Goal: Transaction & Acquisition: Purchase product/service

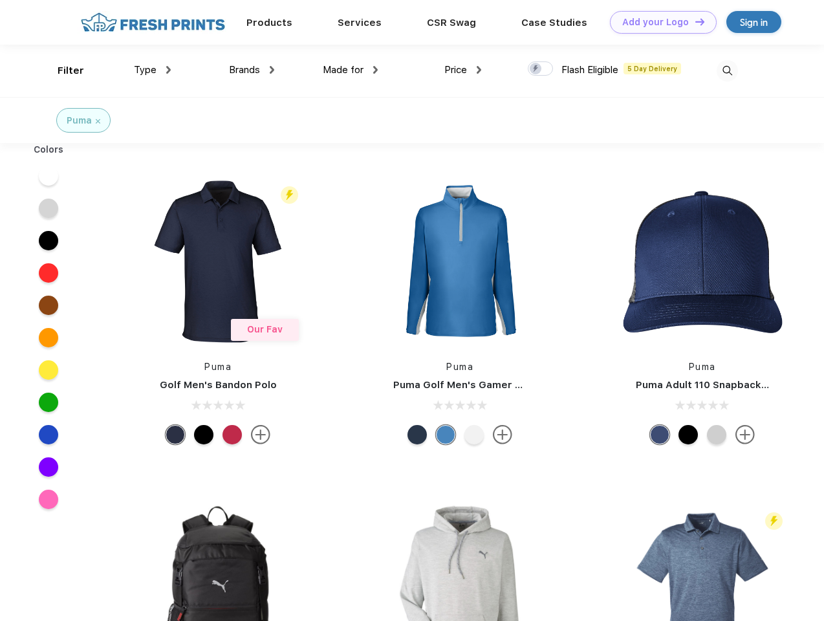
scroll to position [1, 0]
click at [658, 22] on link "Add your Logo Design Tool" at bounding box center [663, 22] width 107 height 23
click at [0, 0] on div "Design Tool" at bounding box center [0, 0] width 0 height 0
click at [694, 21] on link "Add your Logo Design Tool" at bounding box center [663, 22] width 107 height 23
click at [62, 70] on div "Filter" at bounding box center [71, 70] width 27 height 15
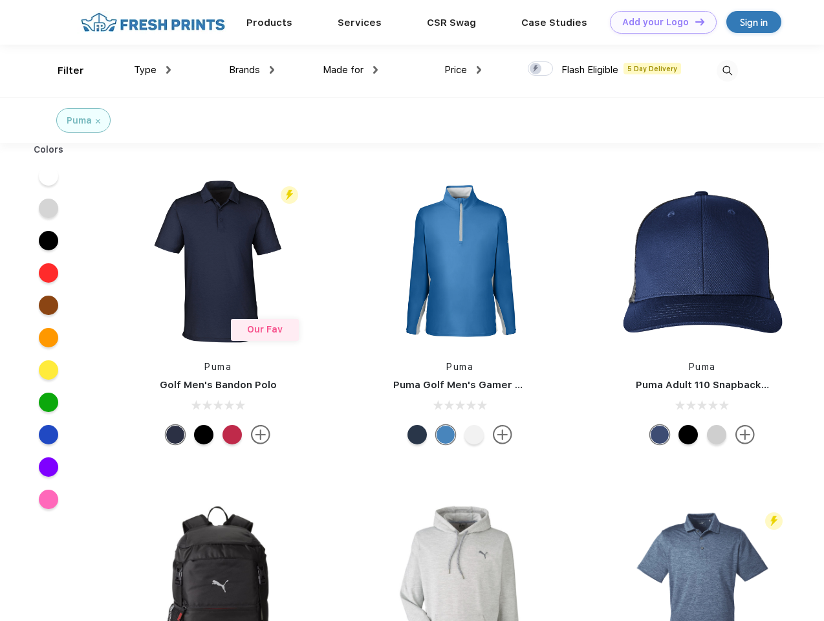
click at [153, 70] on span "Type" at bounding box center [145, 70] width 23 height 12
click at [252, 70] on span "Brands" at bounding box center [244, 70] width 31 height 12
click at [351, 70] on span "Made for" at bounding box center [343, 70] width 41 height 12
click at [463, 70] on span "Price" at bounding box center [455, 70] width 23 height 12
click at [541, 69] on div at bounding box center [540, 68] width 25 height 14
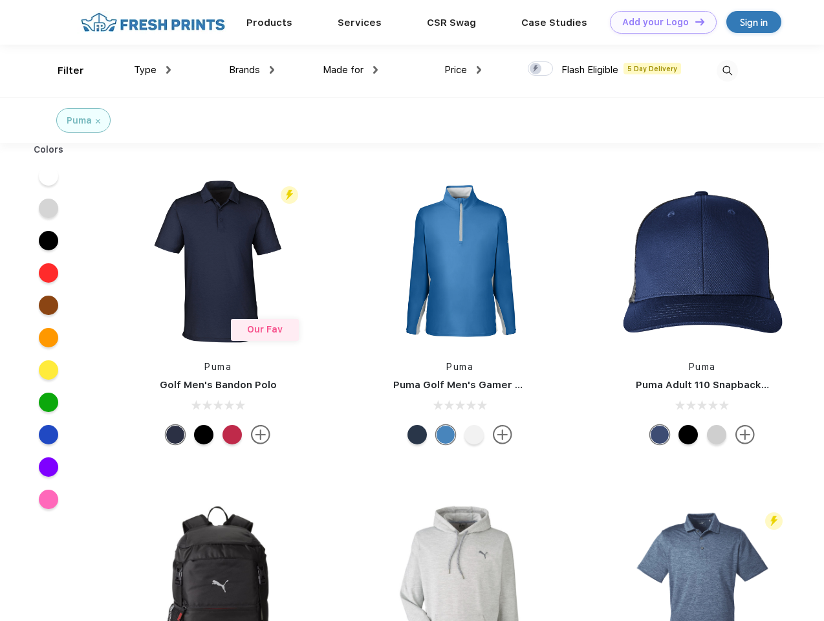
click at [536, 69] on input "checkbox" at bounding box center [532, 65] width 8 height 8
click at [727, 70] on img at bounding box center [727, 70] width 21 height 21
